Goal: Check status: Check status

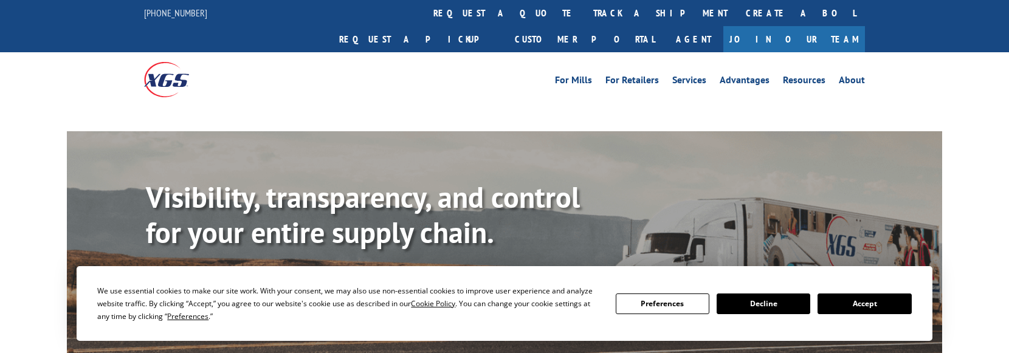
click at [0, 107] on div at bounding box center [504, 114] width 1009 height 14
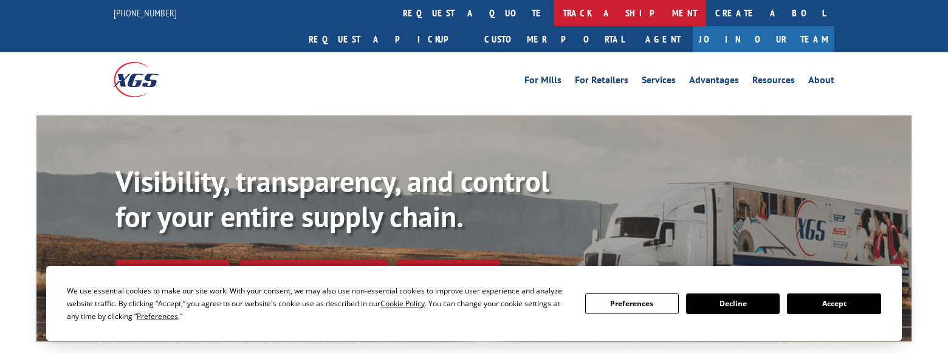
click at [554, 12] on link "track a shipment" at bounding box center [630, 13] width 153 height 26
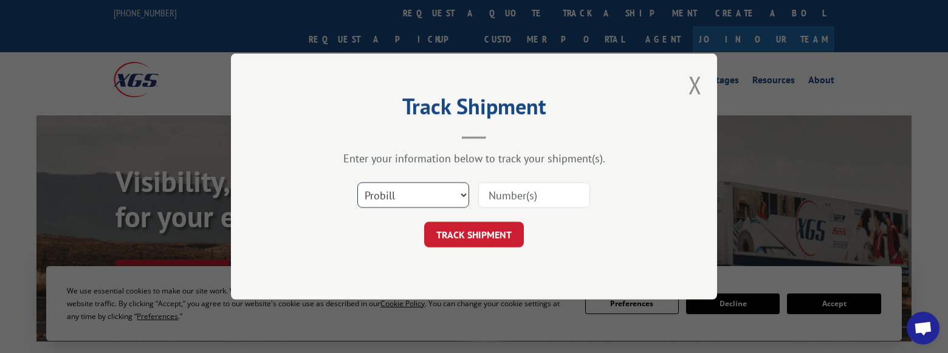
click at [406, 190] on select "Select category... Probill BOL PO" at bounding box center [413, 195] width 112 height 26
select select "po"
click at [357, 182] on select "Select category... Probill BOL PO" at bounding box center [413, 195] width 112 height 26
click at [525, 196] on input at bounding box center [534, 195] width 112 height 26
type input "44505335"
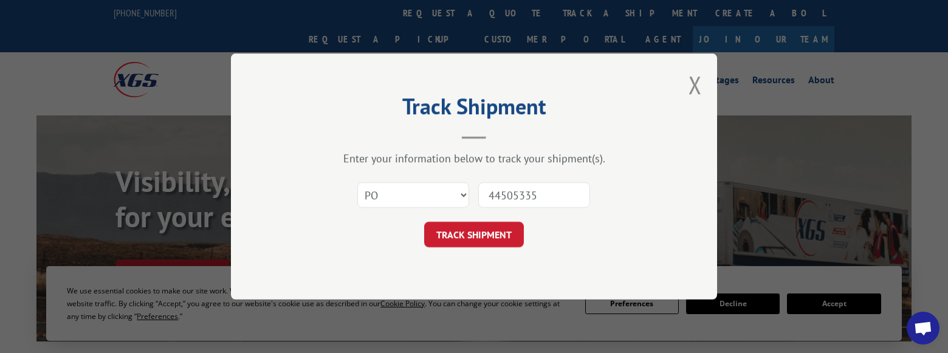
click button "TRACK SHIPMENT" at bounding box center [474, 235] width 100 height 26
